Goal: Task Accomplishment & Management: Complete application form

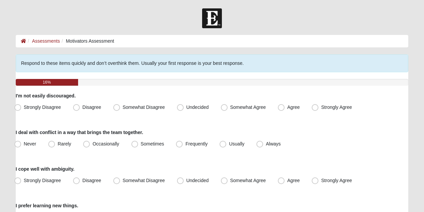
scroll to position [82, 0]
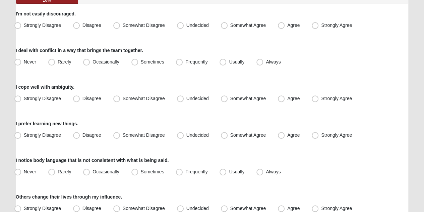
click at [229, 63] on span "Usually" at bounding box center [236, 61] width 15 height 5
click at [226, 63] on input "Usually" at bounding box center [224, 62] width 4 height 4
radio input "true"
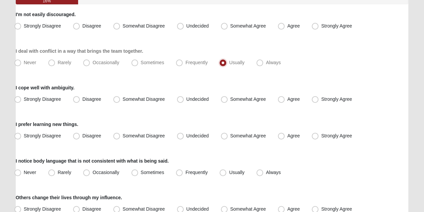
scroll to position [0, 0]
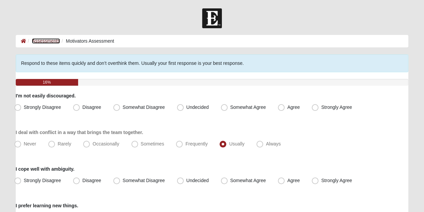
click at [34, 40] on link "Assessments" at bounding box center [46, 40] width 28 height 5
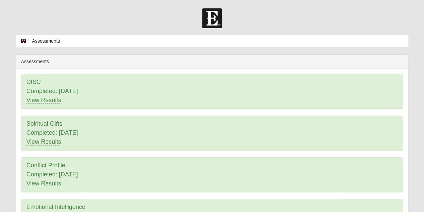
click at [21, 43] on icon at bounding box center [23, 41] width 5 height 5
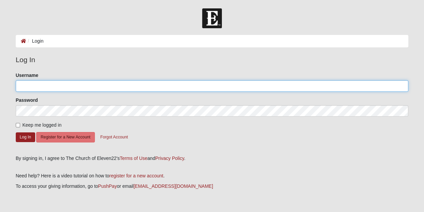
click at [38, 86] on input "Username" at bounding box center [212, 85] width 393 height 11
type input "jantomdal@gmail.com"
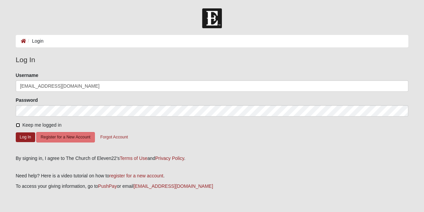
click at [17, 125] on input "Keep me logged in" at bounding box center [18, 125] width 4 height 4
checkbox input "true"
click at [19, 138] on button "Log In" at bounding box center [25, 137] width 19 height 10
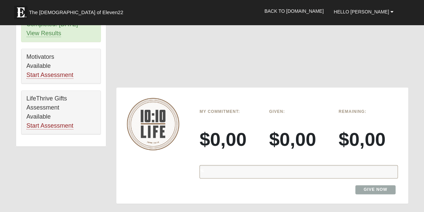
scroll to position [410, 0]
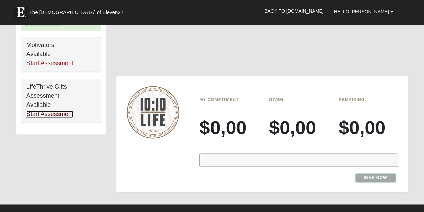
click at [65, 111] on link "Start Assessment" at bounding box center [50, 113] width 47 height 7
